Goal: Find contact information: Find contact information

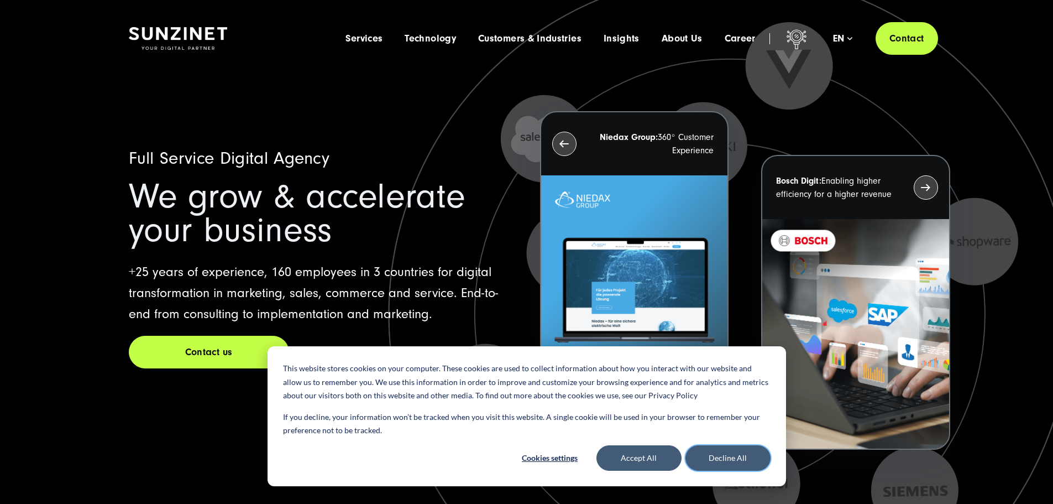
click at [737, 451] on button "Decline All" at bounding box center [728, 457] width 85 height 25
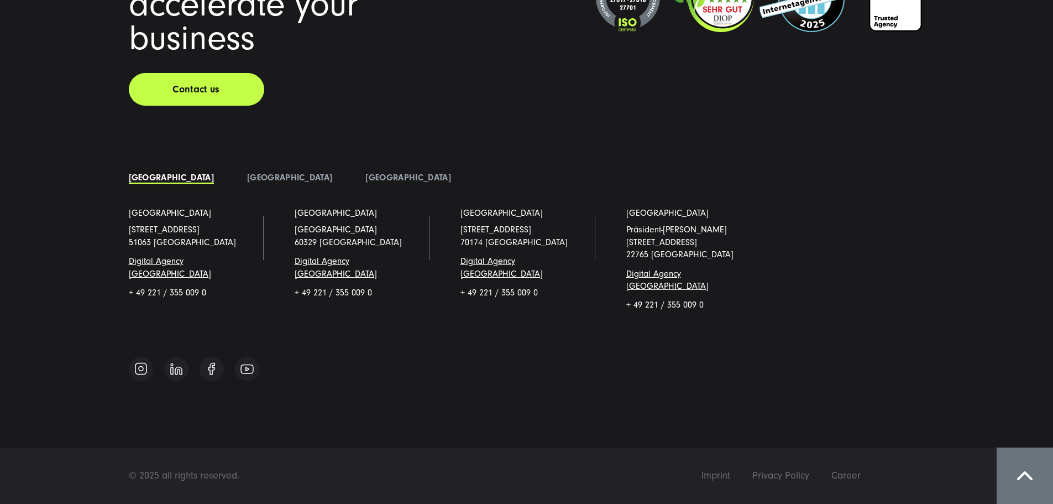
scroll to position [9547, 0]
click at [156, 278] on span "Digital Agency [GEOGRAPHIC_DATA]" at bounding box center [170, 267] width 82 height 22
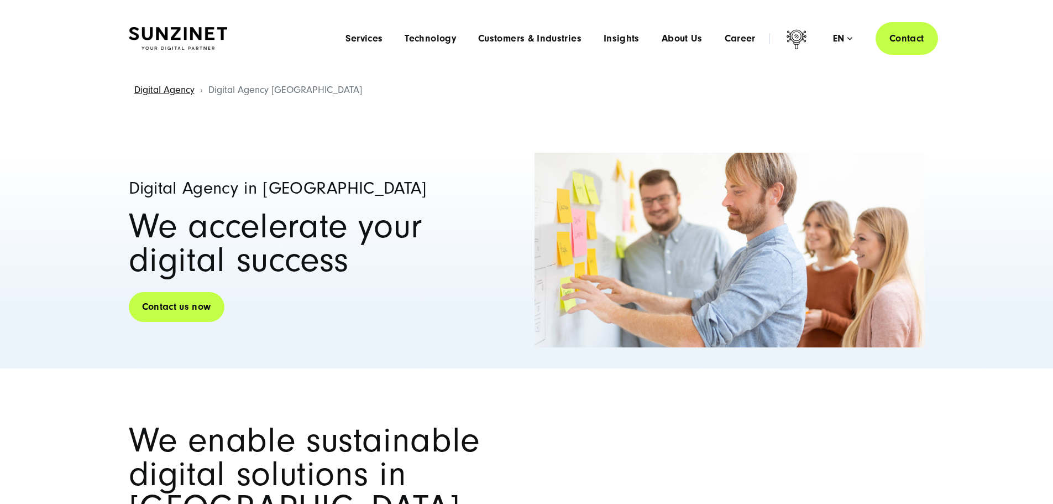
click at [180, 316] on link "Contact us now" at bounding box center [177, 307] width 96 height 32
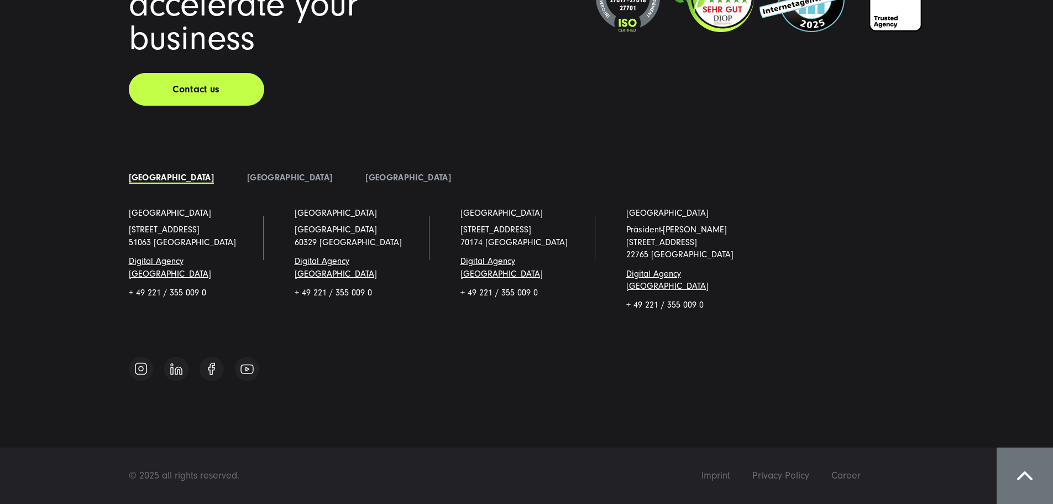
scroll to position [4965, 0]
drag, startPoint x: 381, startPoint y: 397, endPoint x: 249, endPoint y: 394, distance: 132.2
copy link "[PERSON_NAME][EMAIL_ADDRESS][PERSON_NAME][DOMAIN_NAME]"
